Goal: Transaction & Acquisition: Subscribe to service/newsletter

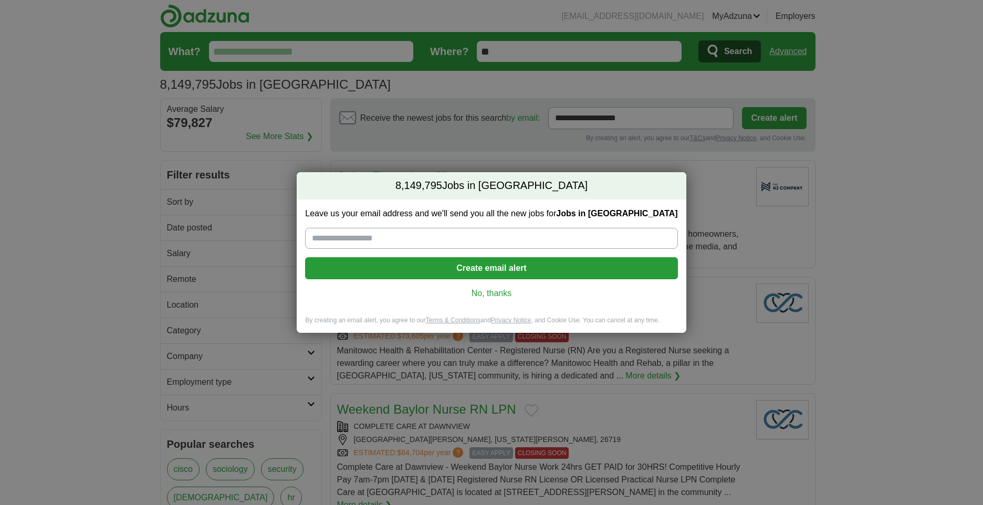
click at [445, 236] on input "Leave us your email address and we'll send you all the new jobs for Jobs in [GE…" at bounding box center [491, 238] width 372 height 21
type input "**********"
click at [472, 269] on button "Create email alert" at bounding box center [491, 268] width 372 height 22
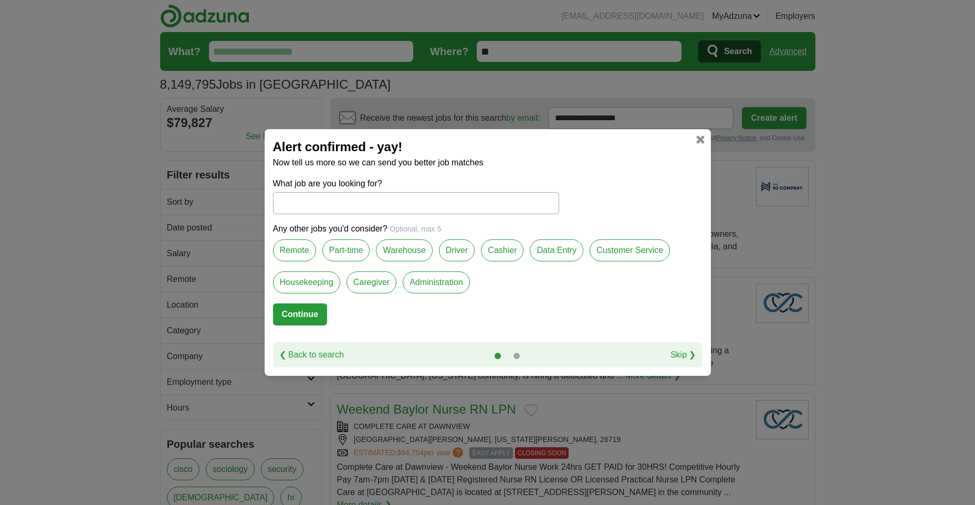
click at [369, 201] on input "What job are you looking for?" at bounding box center [416, 203] width 286 height 22
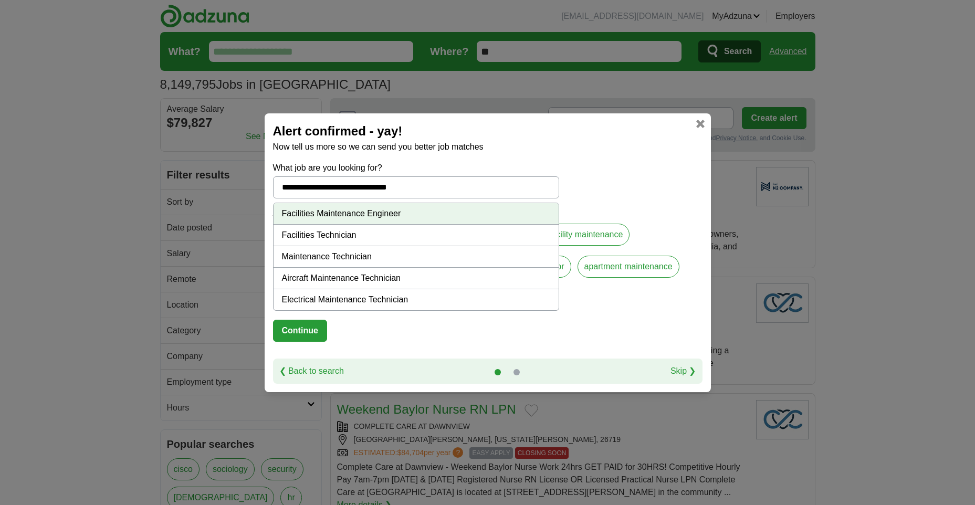
click at [357, 215] on li "Facilities Maintenance Engineer" at bounding box center [416, 214] width 285 height 22
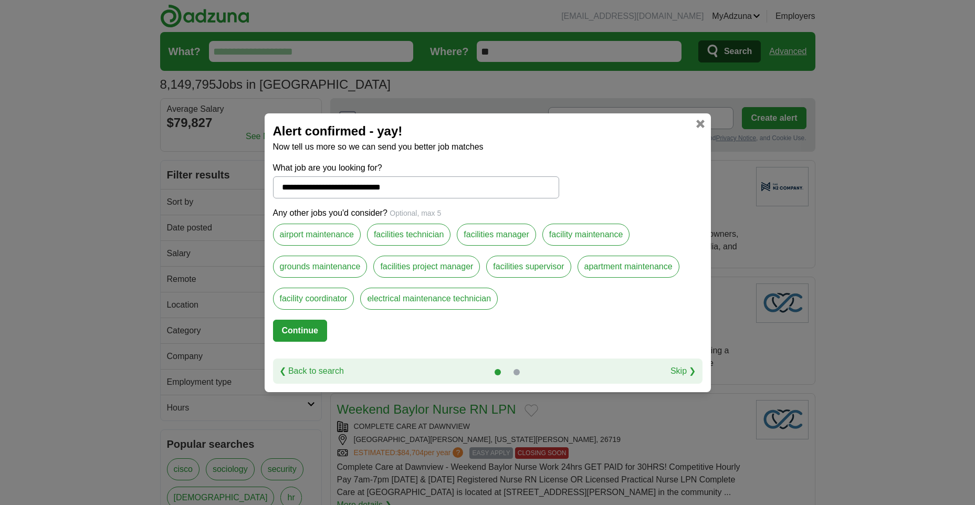
click at [402, 187] on input "**********" at bounding box center [416, 187] width 286 height 22
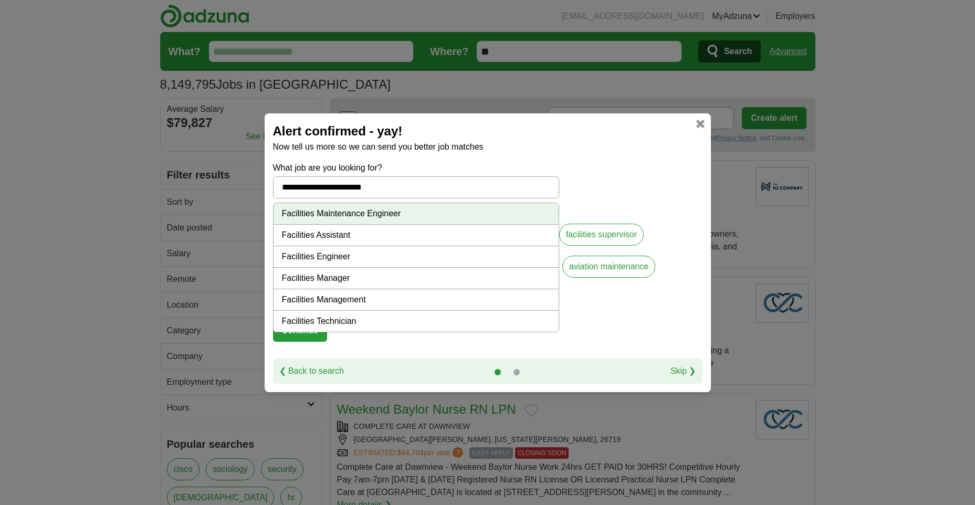
click at [340, 301] on li "Facilities Management" at bounding box center [416, 300] width 285 height 22
type input "**********"
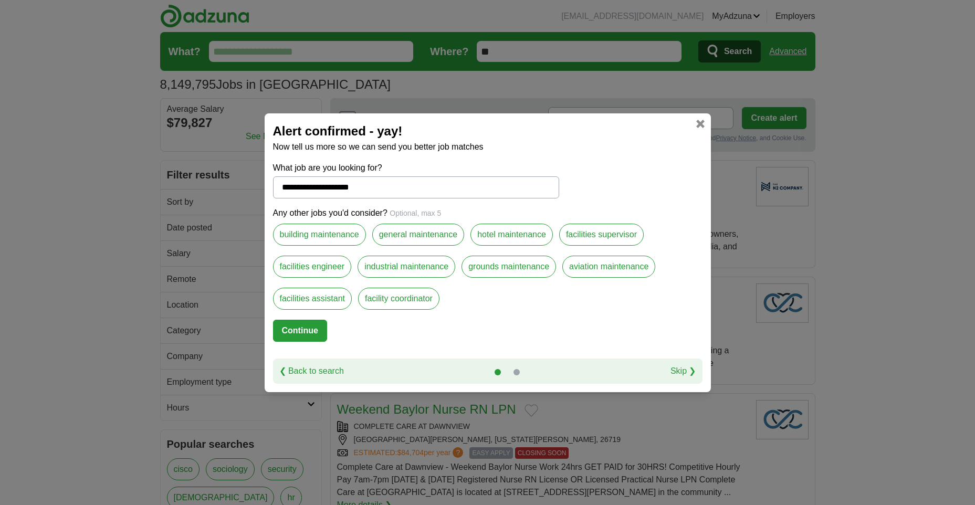
click at [335, 238] on label "building maintenance" at bounding box center [319, 235] width 93 height 22
click at [402, 234] on label "general maintenance" at bounding box center [418, 235] width 92 height 22
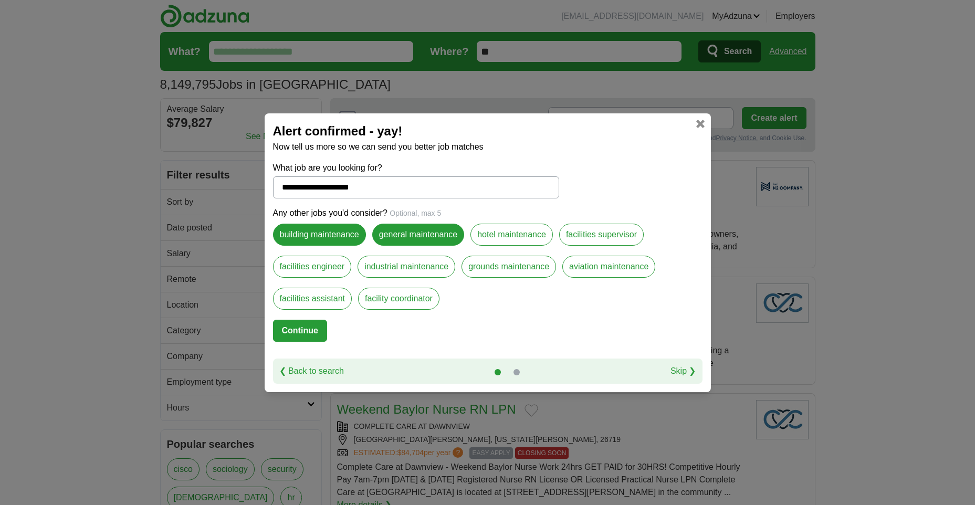
click at [499, 235] on label "hotel maintenance" at bounding box center [512, 235] width 82 height 22
click at [588, 233] on label "facilities supervisor" at bounding box center [601, 235] width 85 height 22
click at [528, 236] on label "hotel maintenance" at bounding box center [512, 235] width 82 height 22
click at [387, 265] on label "industrial maintenance" at bounding box center [407, 267] width 98 height 22
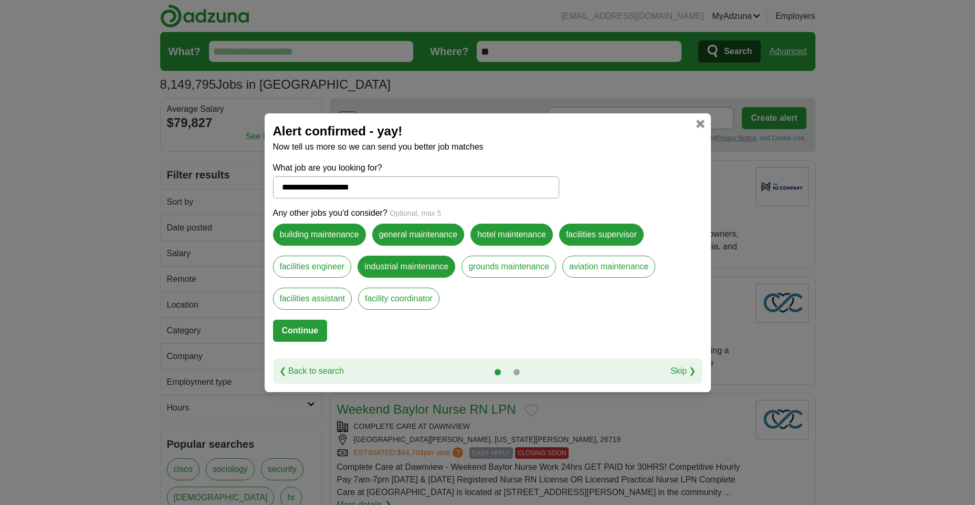
click at [404, 303] on label "facility coordinator" at bounding box center [398, 299] width 81 height 22
click at [335, 302] on label "facilities assistant" at bounding box center [312, 299] width 79 height 22
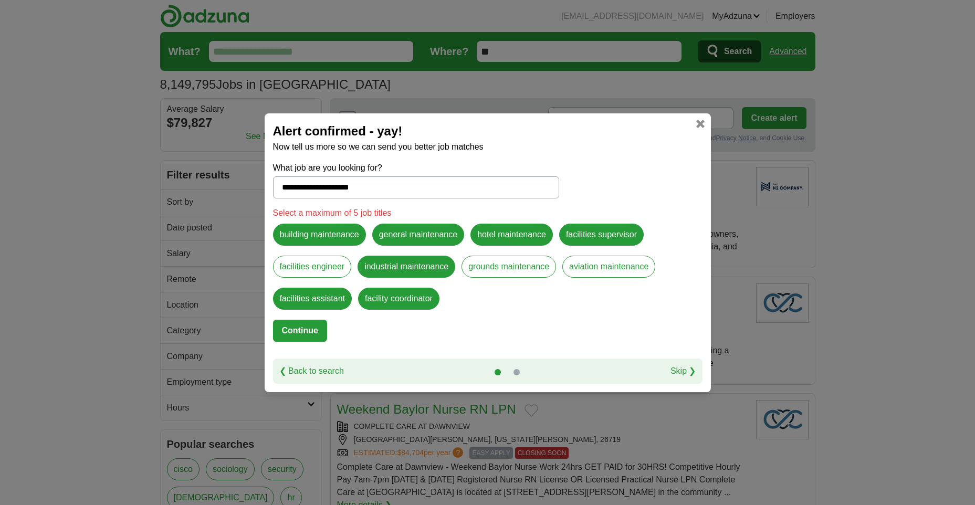
click at [304, 231] on label "building maintenance" at bounding box center [319, 235] width 93 height 22
click at [503, 230] on label "hotel maintenance" at bounding box center [512, 235] width 82 height 22
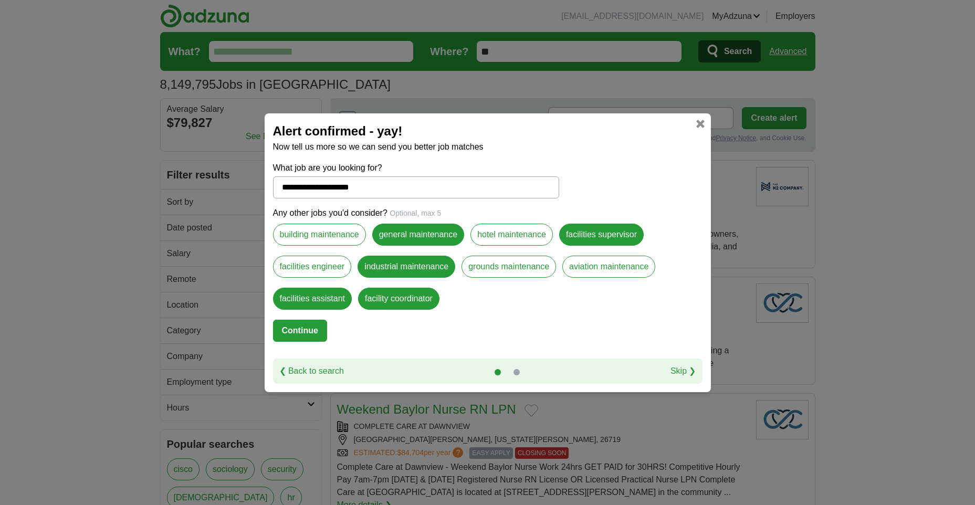
click at [305, 327] on button "Continue" at bounding box center [300, 331] width 54 height 22
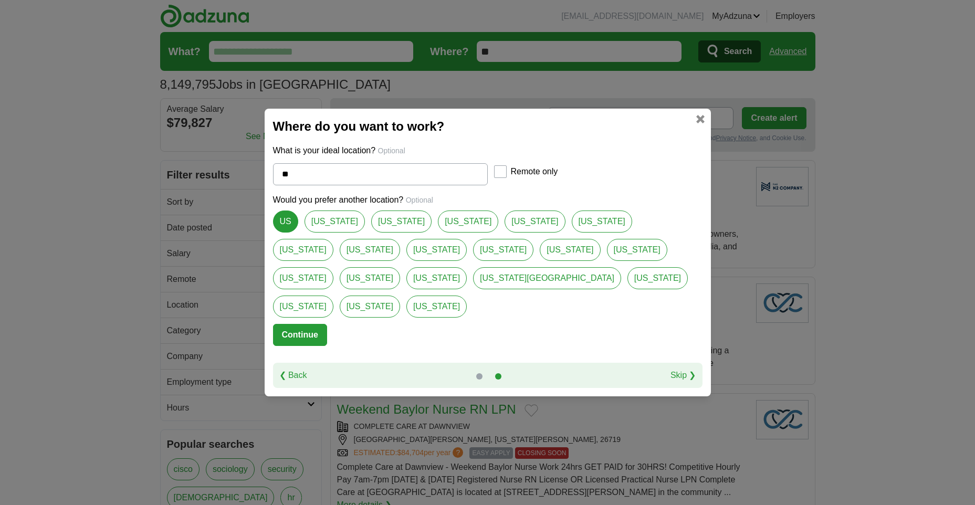
click at [690, 369] on link "Skip ❯" at bounding box center [684, 375] width 26 height 13
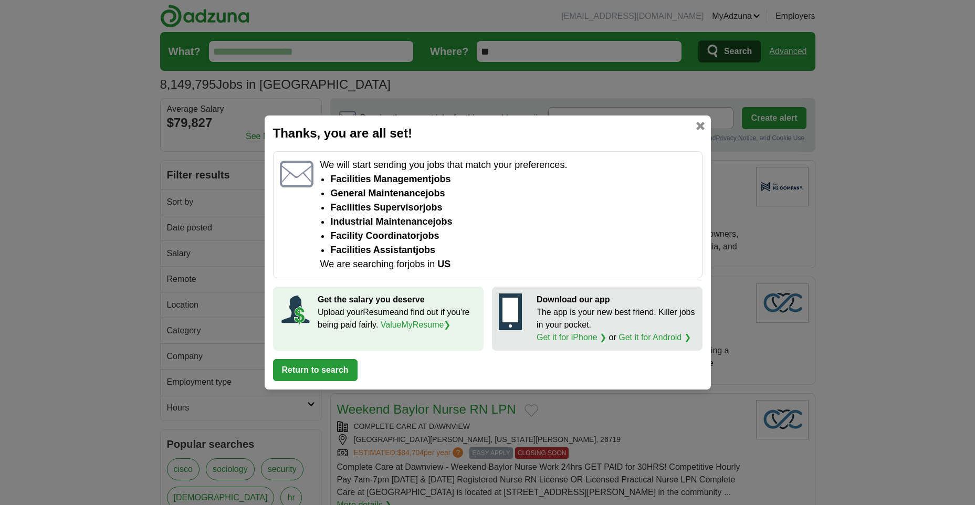
click at [702, 122] on link at bounding box center [700, 126] width 8 height 8
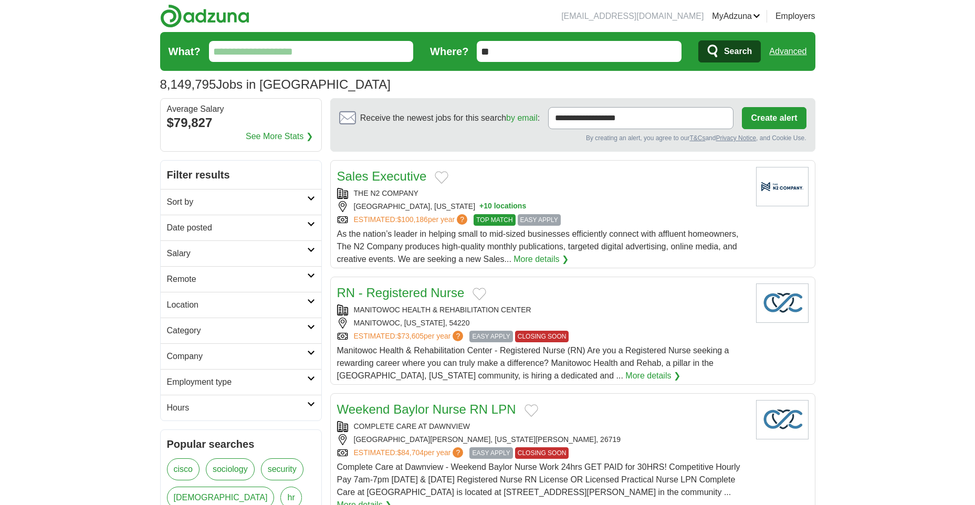
click at [282, 113] on aside "Average Salary $79,827 See More Stats ❯" at bounding box center [241, 125] width 162 height 54
